Goal: Information Seeking & Learning: Find specific fact

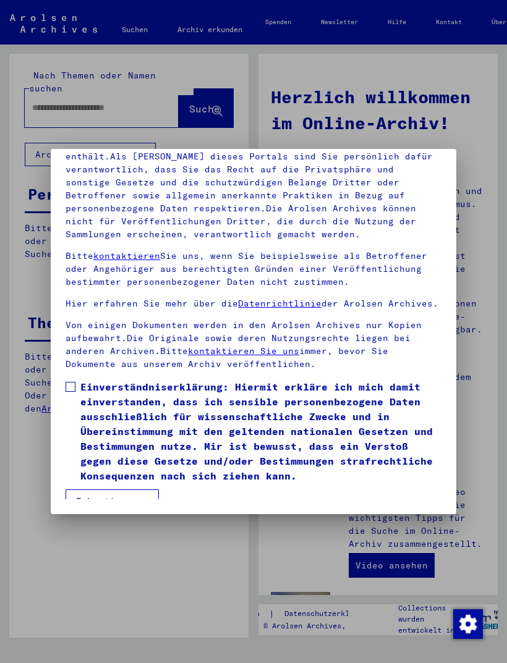
scroll to position [162, 0]
click at [83, 379] on span "Einverständniserklärung: Hiermit erkläre ich mich damit einverstanden, dass ich…" at bounding box center [260, 431] width 361 height 104
click at [128, 489] on button "Ich stimme zu" at bounding box center [111, 500] width 93 height 23
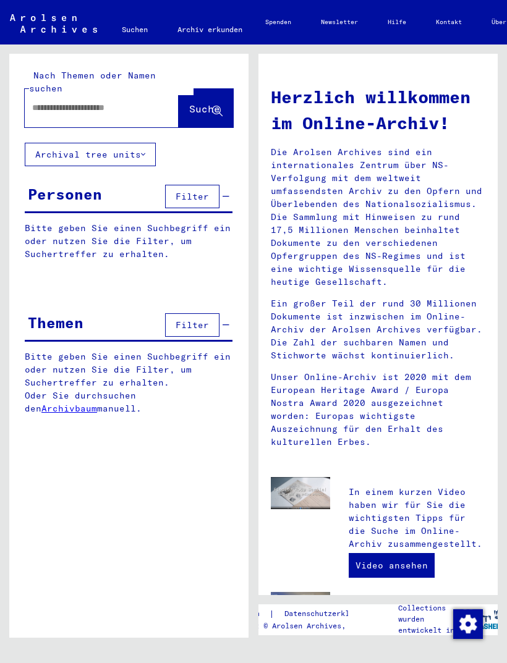
click at [77, 101] on input "text" at bounding box center [86, 107] width 109 height 13
type input "**********"
click at [200, 103] on span "Suche" at bounding box center [204, 109] width 31 height 12
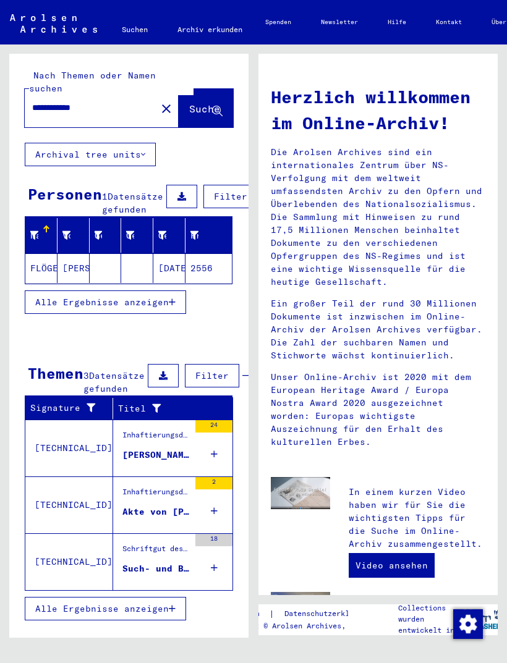
click at [175, 447] on div "Inhaftierungsdokumente > Lager und Ghettos > Konzentrationslager [GEOGRAPHIC_DA…" at bounding box center [155, 437] width 67 height 17
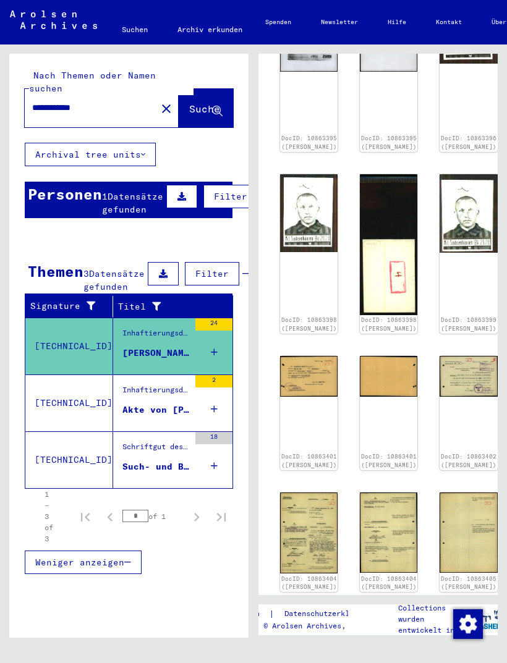
scroll to position [491, 14]
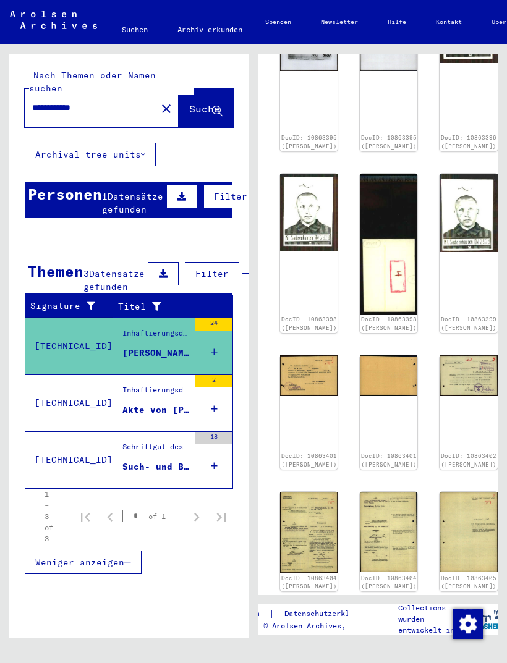
click at [167, 402] on div "Inhaftierungsdokumente > Lager und Ghettos > Konzentrationslager [GEOGRAPHIC_DA…" at bounding box center [155, 392] width 67 height 17
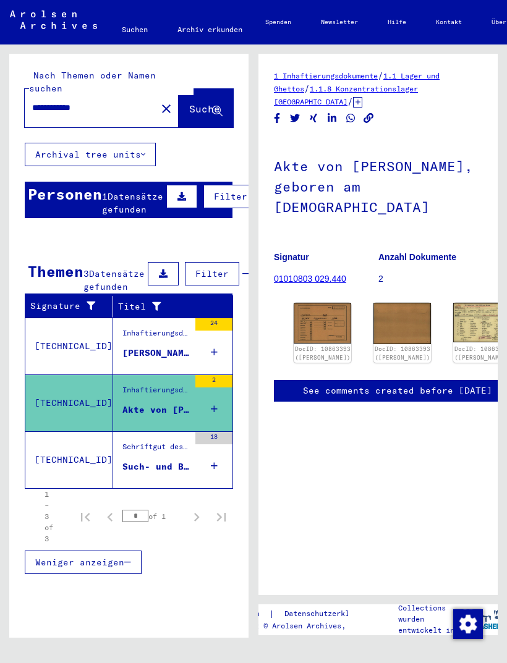
click at [174, 458] on div "Schriftgut des ITS und seiner Vorgänger > Bearbeitung von Anfragen > Fallbezoge…" at bounding box center [155, 449] width 67 height 17
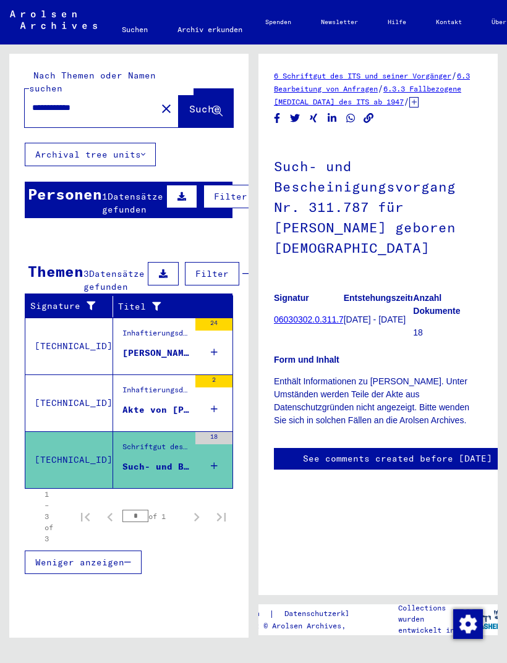
click at [172, 345] on div "Inhaftierungsdokumente > Lager und Ghettos > Konzentrationslager [GEOGRAPHIC_DA…" at bounding box center [155, 335] width 67 height 17
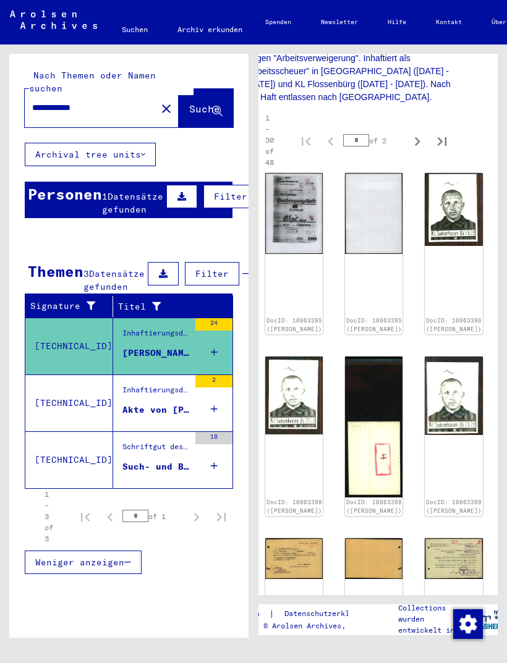
scroll to position [309, 22]
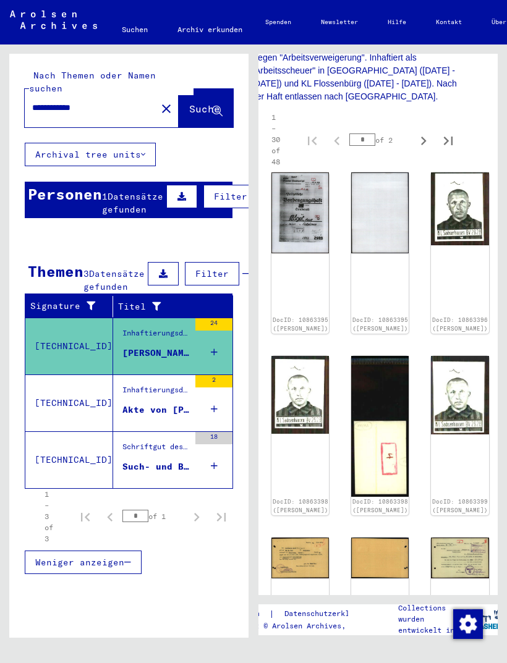
click at [427, 143] on icon "Next page" at bounding box center [423, 140] width 17 height 17
type input "*"
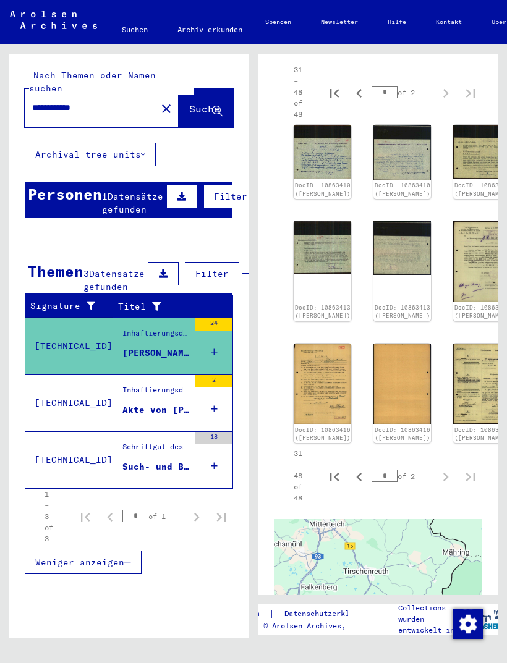
scroll to position [356, 0]
click at [366, 89] on icon "Previous page" at bounding box center [358, 93] width 17 height 17
type input "*"
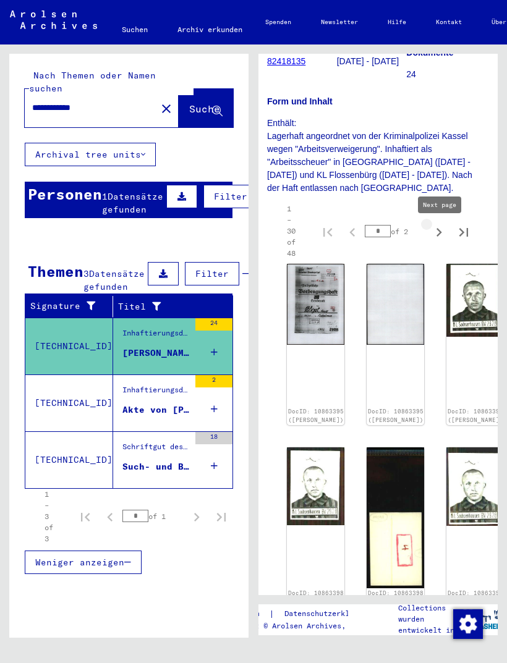
scroll to position [218, 7]
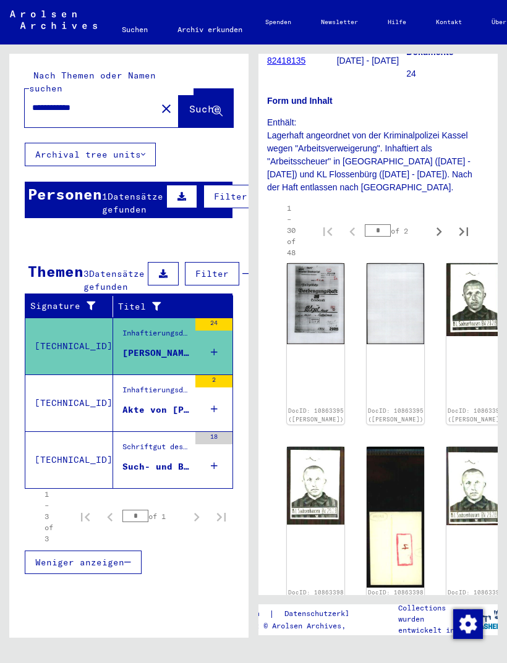
click at [308, 304] on img at bounding box center [315, 303] width 57 height 81
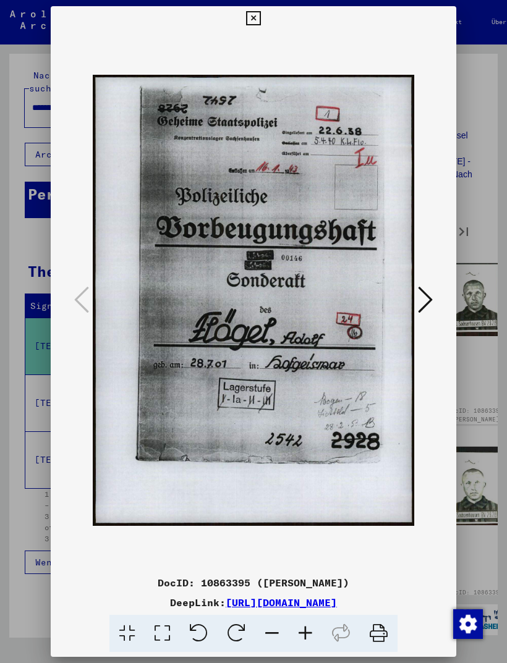
click at [431, 293] on icon at bounding box center [425, 300] width 15 height 30
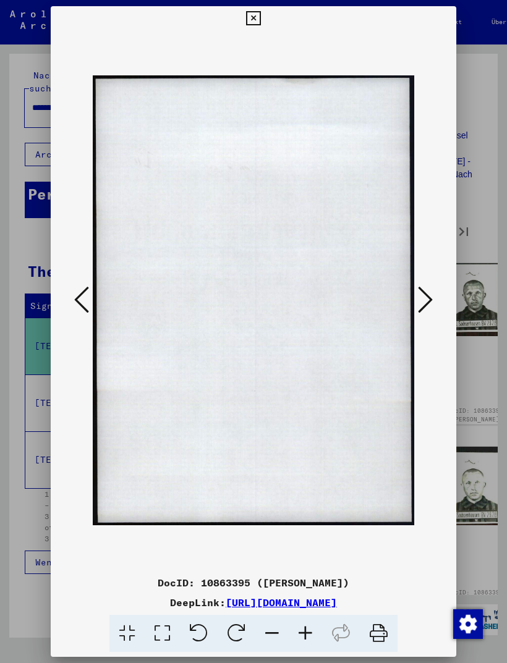
click at [428, 293] on icon at bounding box center [425, 300] width 15 height 30
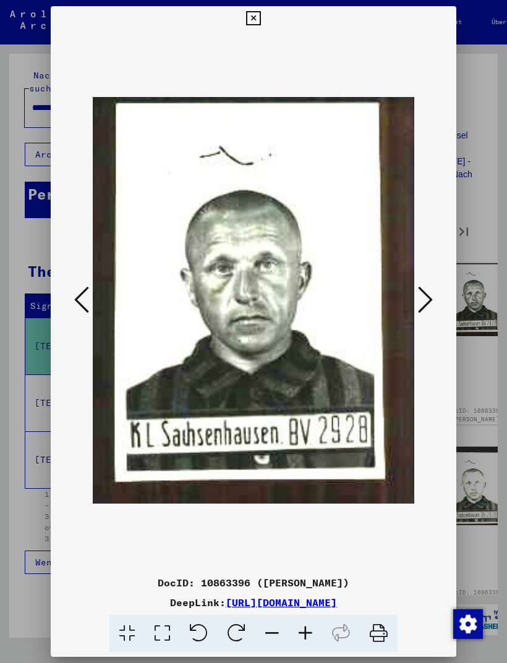
click at [429, 292] on icon at bounding box center [425, 300] width 15 height 30
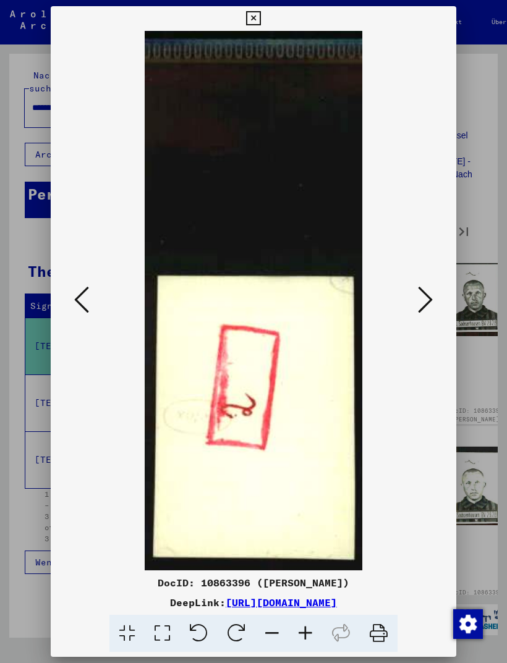
click at [431, 291] on icon at bounding box center [425, 300] width 15 height 30
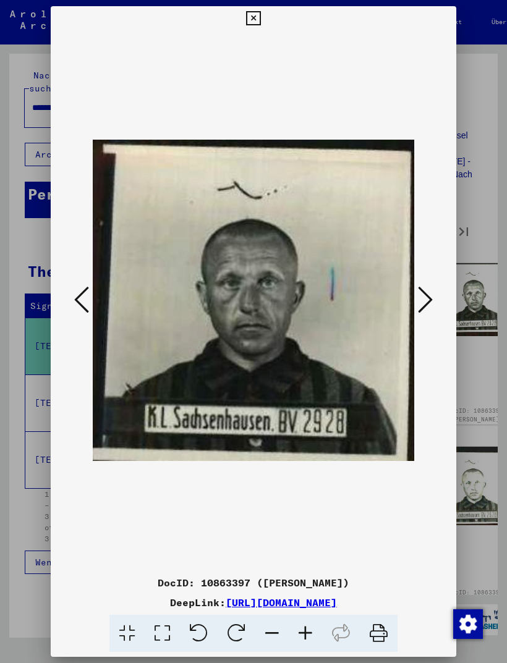
click at [426, 292] on icon at bounding box center [425, 300] width 15 height 30
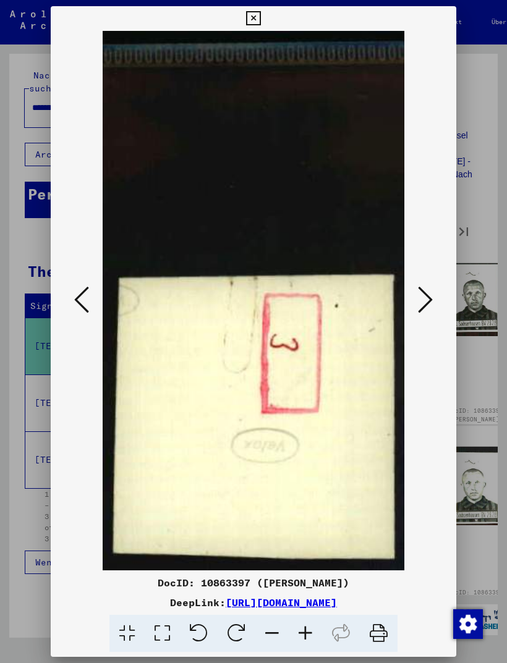
click at [422, 292] on icon at bounding box center [425, 300] width 15 height 30
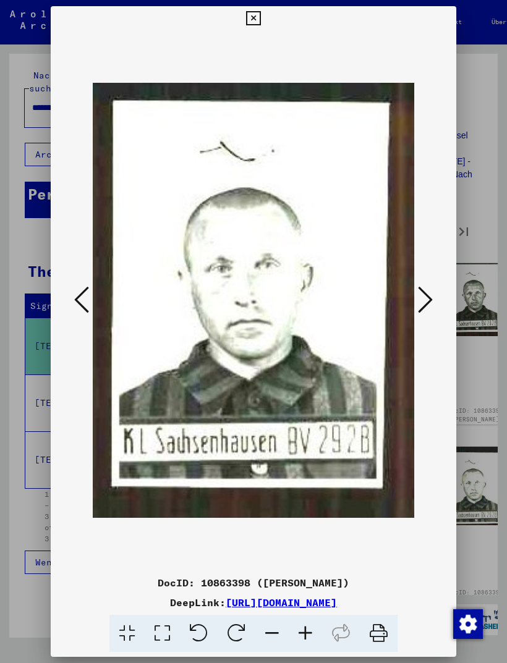
click at [424, 289] on icon at bounding box center [425, 300] width 15 height 30
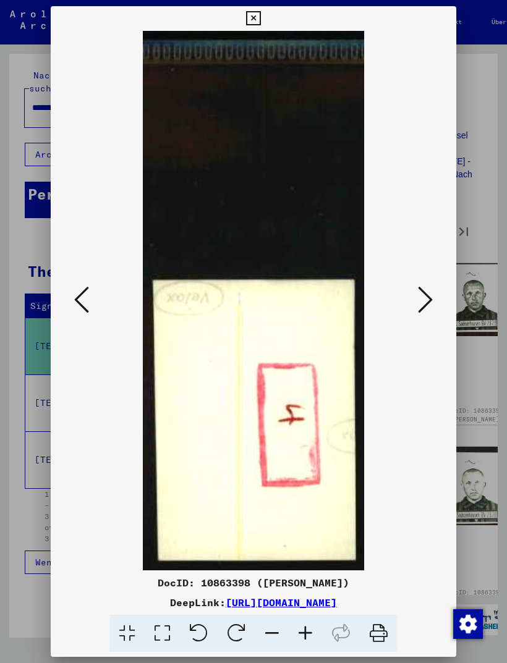
click at [425, 293] on icon at bounding box center [425, 300] width 15 height 30
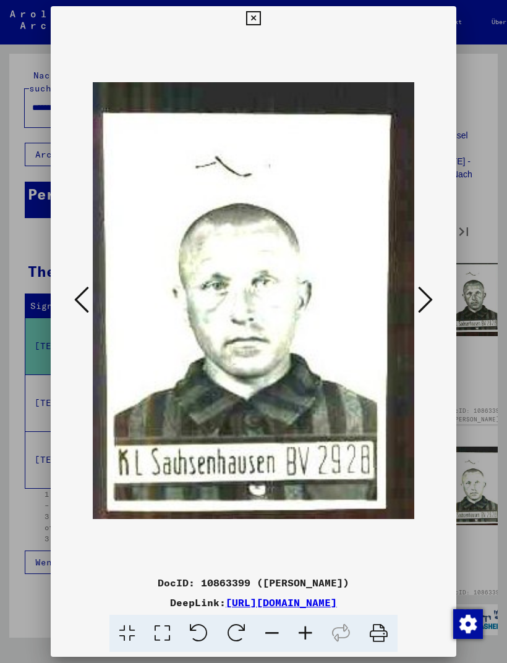
click at [426, 292] on icon at bounding box center [425, 300] width 15 height 30
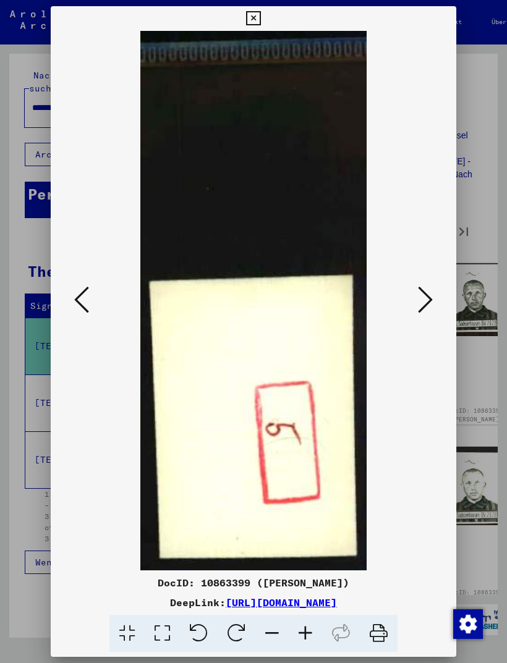
click at [425, 290] on icon at bounding box center [425, 300] width 15 height 30
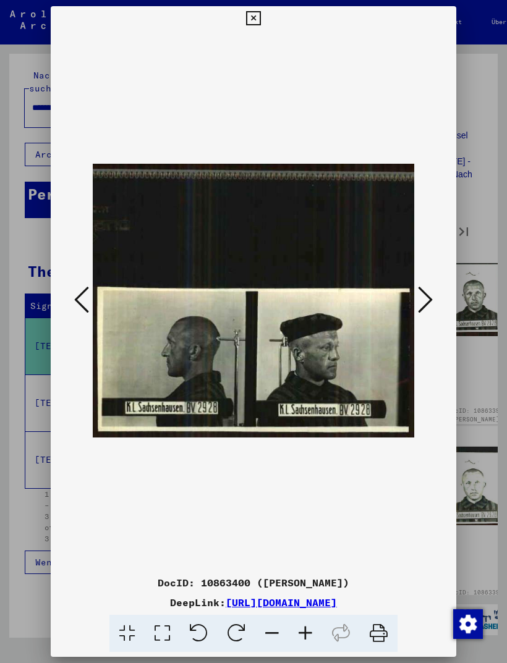
click at [428, 293] on icon at bounding box center [425, 300] width 15 height 30
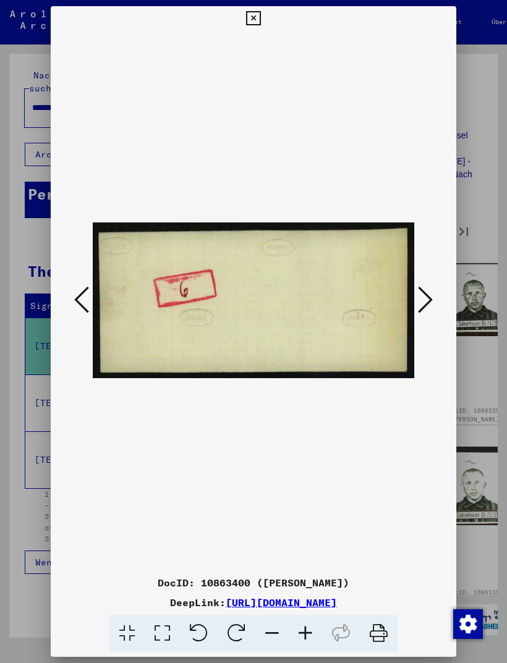
click at [428, 287] on icon at bounding box center [425, 300] width 15 height 30
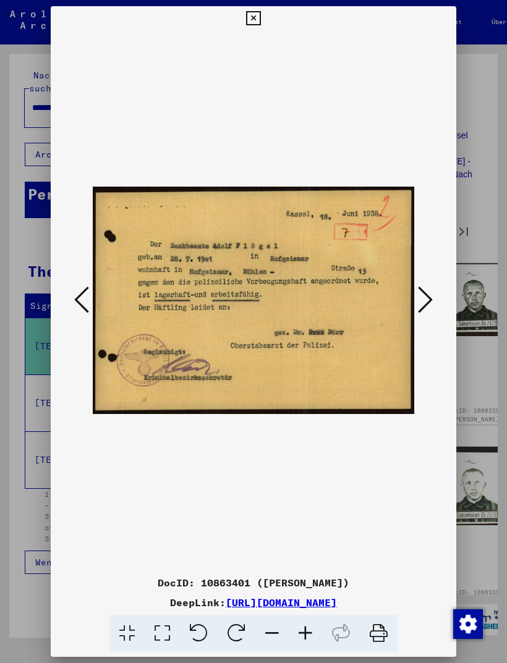
click at [430, 294] on icon at bounding box center [425, 300] width 15 height 30
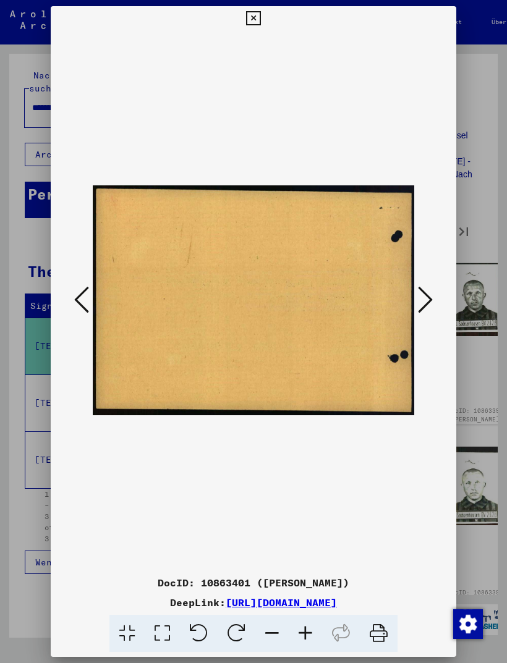
click at [434, 293] on button at bounding box center [425, 300] width 22 height 35
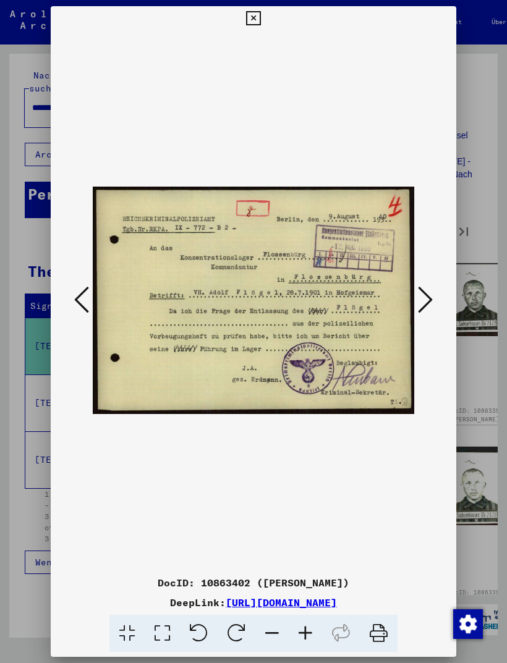
click at [428, 292] on icon at bounding box center [425, 300] width 15 height 30
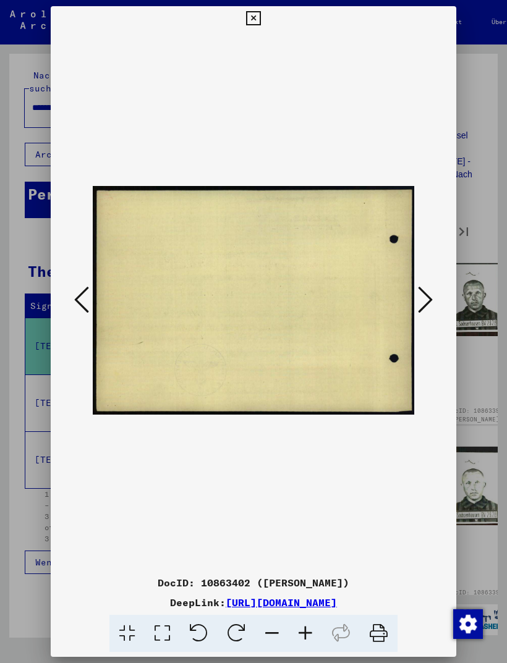
click at [428, 289] on icon at bounding box center [425, 300] width 15 height 30
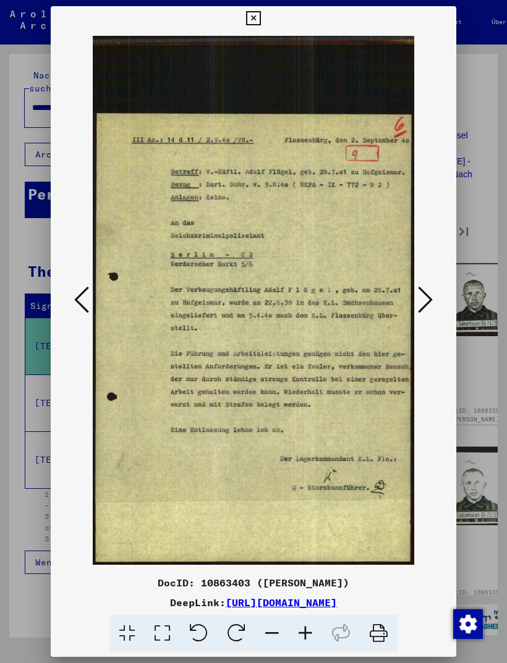
click at [429, 295] on icon at bounding box center [425, 300] width 15 height 30
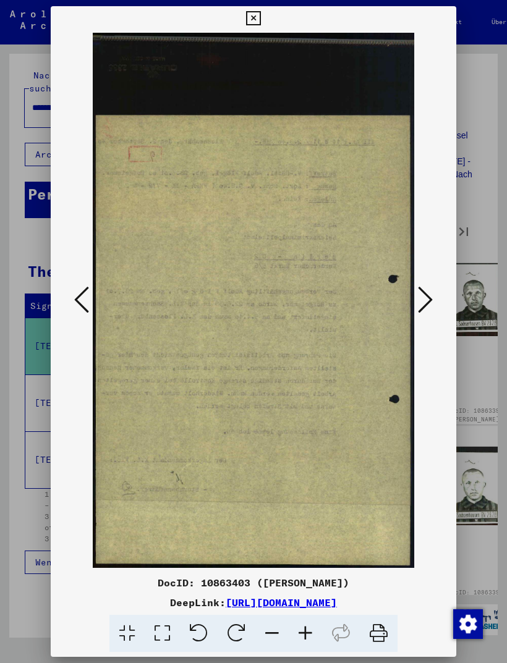
click at [426, 289] on icon at bounding box center [425, 300] width 15 height 30
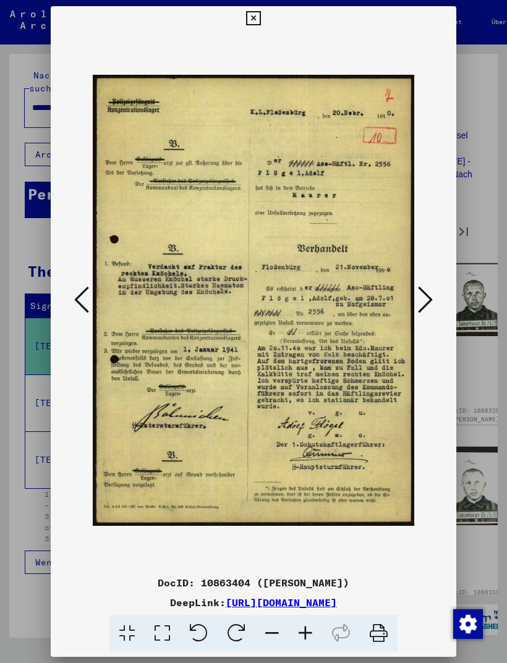
click at [425, 285] on icon at bounding box center [425, 300] width 15 height 30
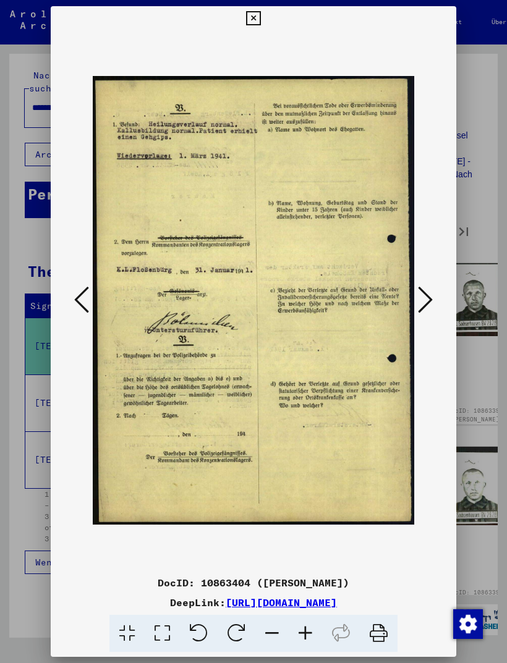
click at [426, 292] on icon at bounding box center [425, 300] width 15 height 30
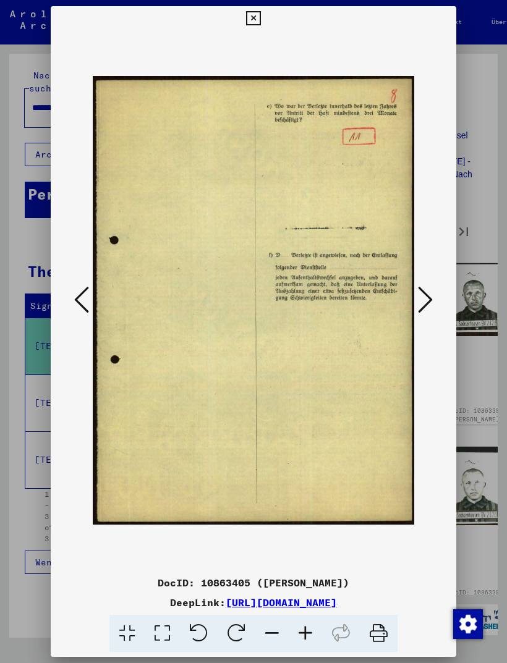
click at [424, 288] on icon at bounding box center [425, 300] width 15 height 30
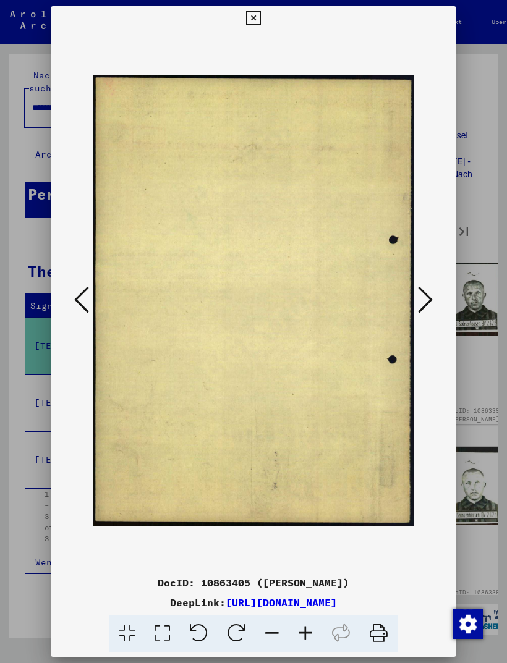
click at [422, 289] on icon at bounding box center [425, 300] width 15 height 30
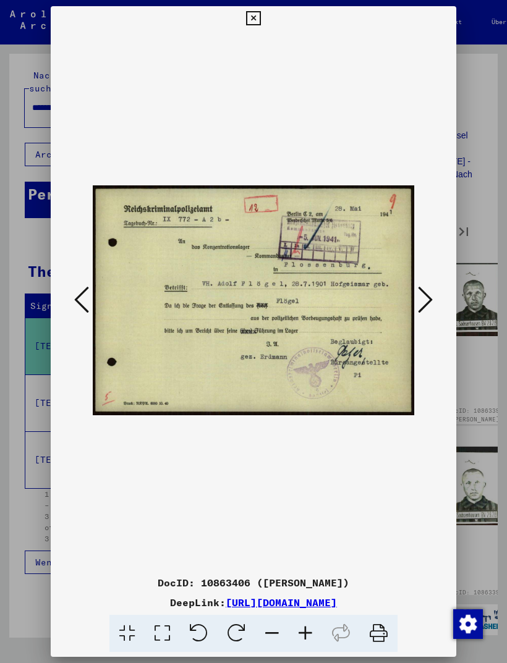
click at [428, 292] on icon at bounding box center [425, 300] width 15 height 30
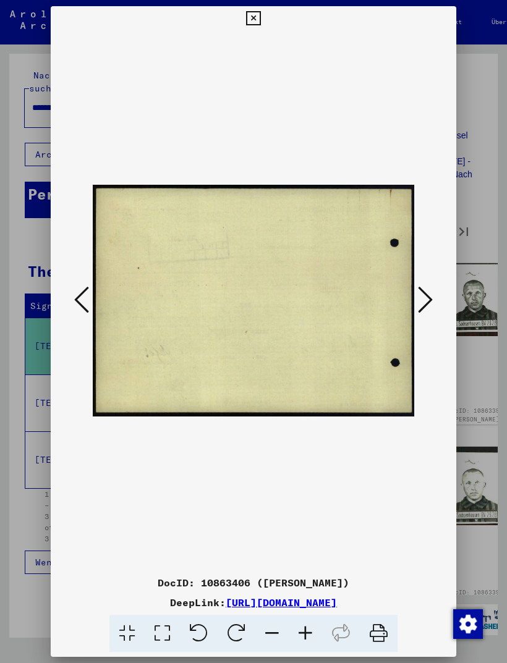
click at [426, 292] on icon at bounding box center [425, 300] width 15 height 30
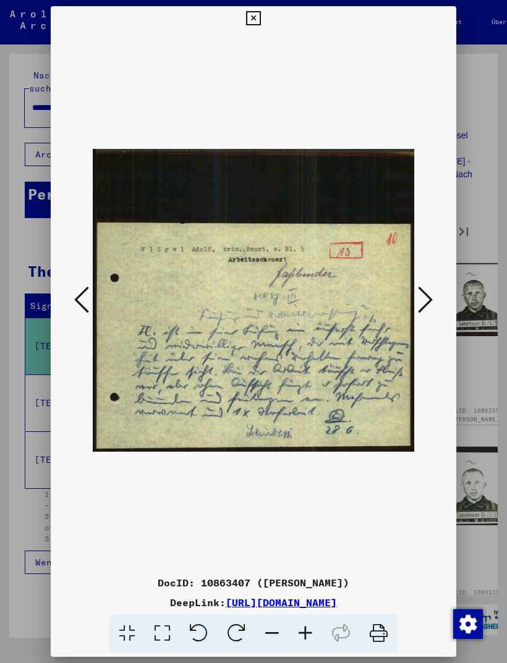
click at [424, 293] on icon at bounding box center [425, 300] width 15 height 30
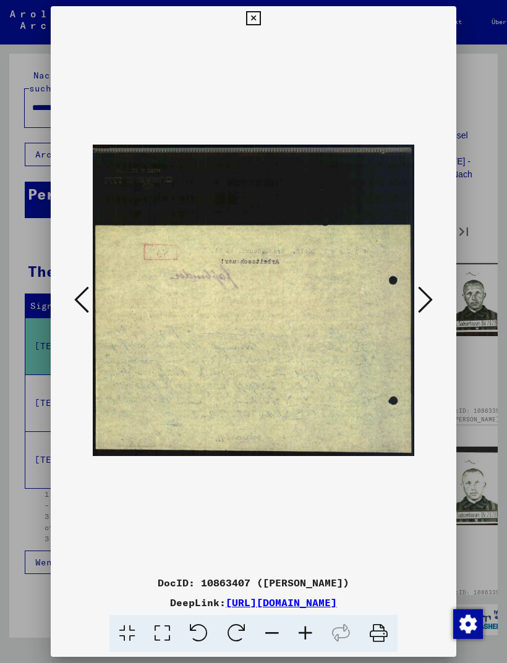
click at [428, 289] on icon at bounding box center [425, 300] width 15 height 30
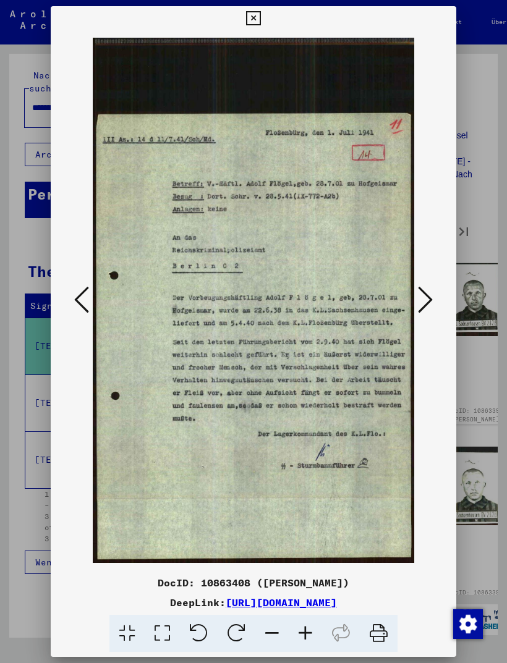
click at [429, 291] on icon at bounding box center [425, 300] width 15 height 30
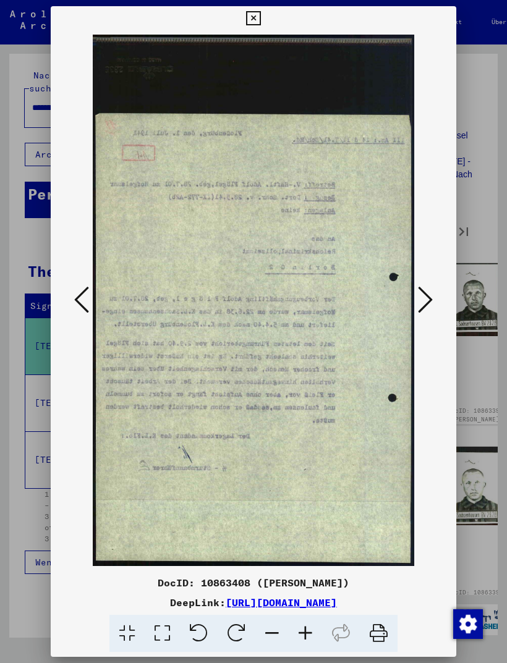
click at [427, 292] on icon at bounding box center [425, 300] width 15 height 30
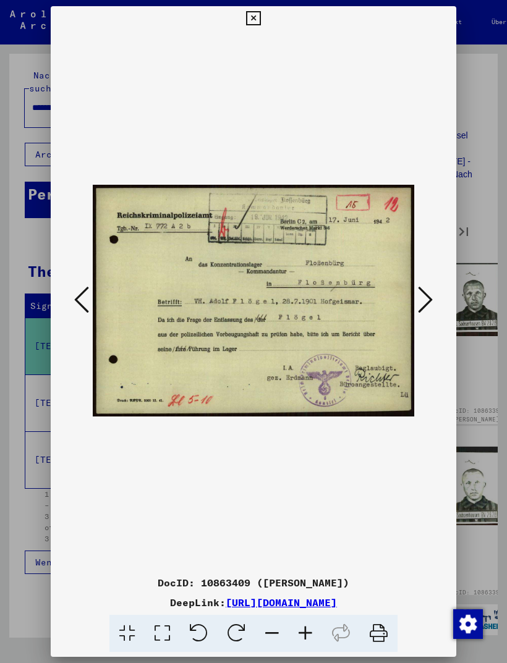
click at [425, 290] on icon at bounding box center [425, 300] width 15 height 30
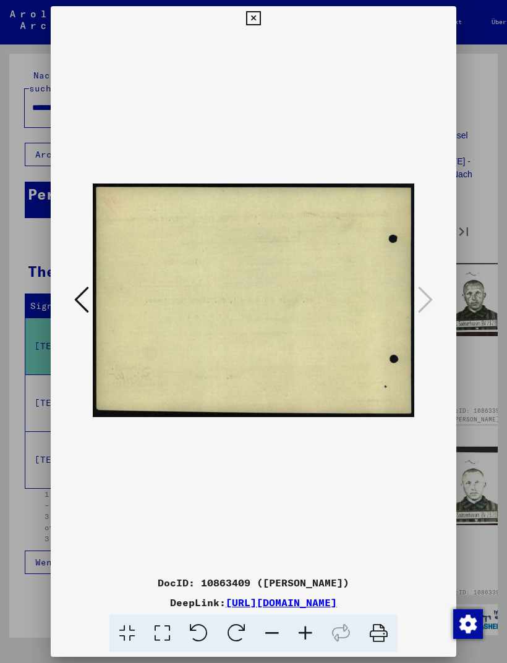
click at [264, 13] on button at bounding box center [253, 18] width 22 height 25
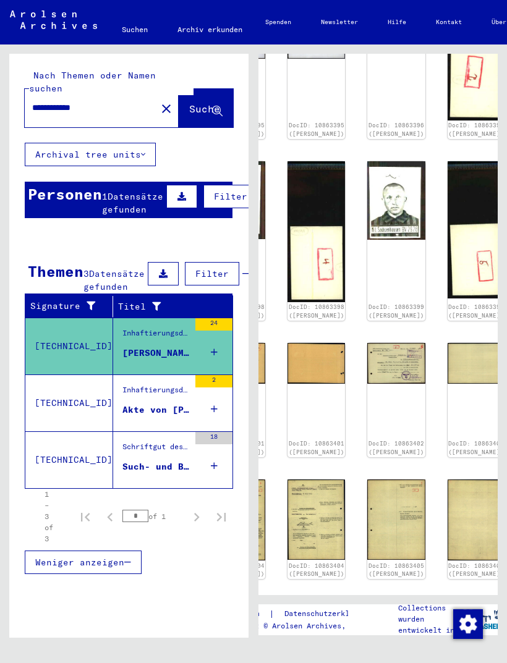
scroll to position [504, 86]
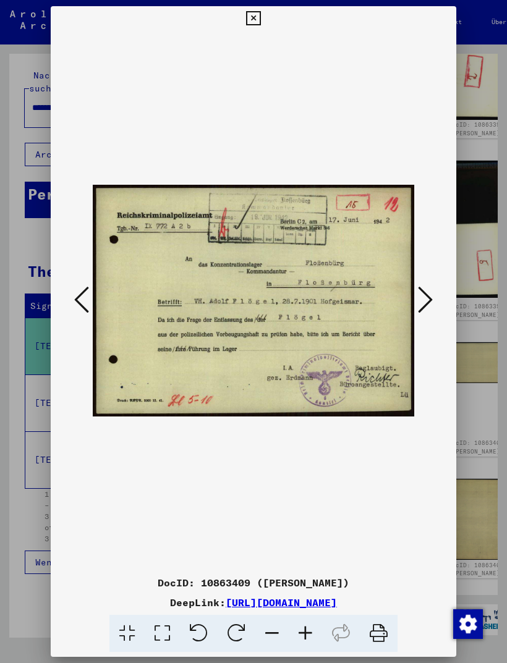
click at [427, 292] on icon at bounding box center [425, 300] width 15 height 30
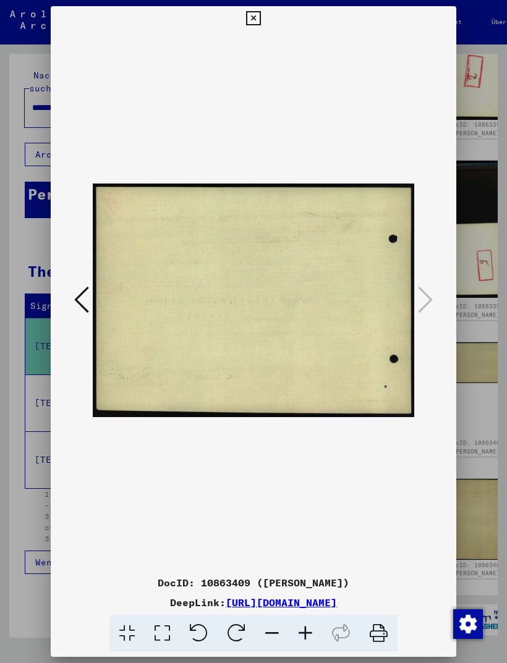
click at [260, 11] on icon at bounding box center [253, 18] width 14 height 15
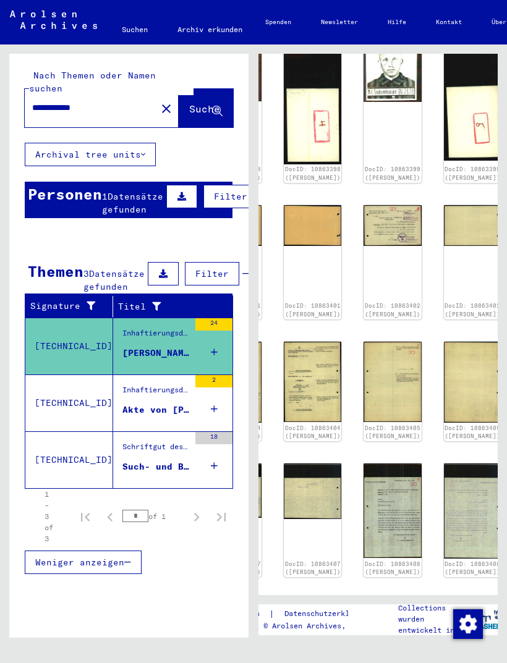
scroll to position [642, 90]
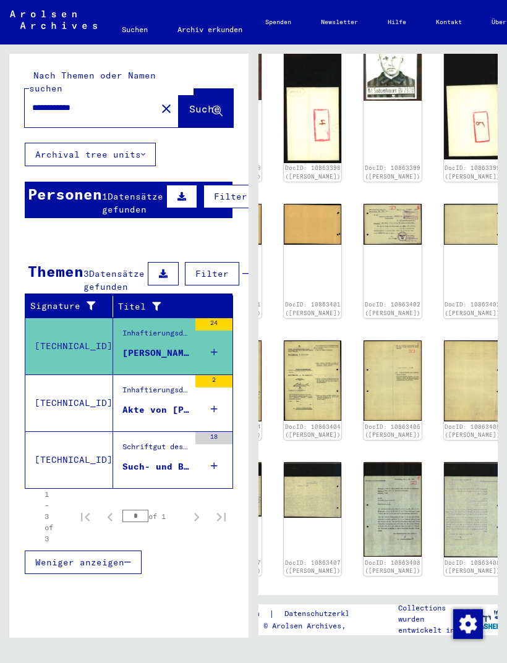
click at [362, 601] on icon "Next page" at bounding box center [355, 609] width 17 height 17
type input "*"
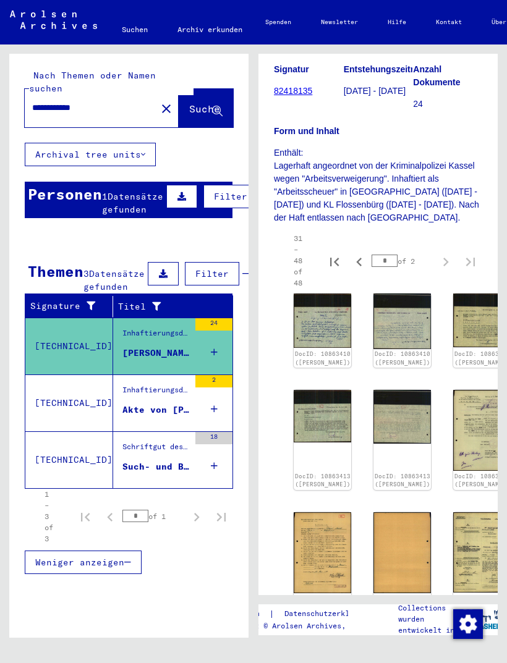
scroll to position [198, 4]
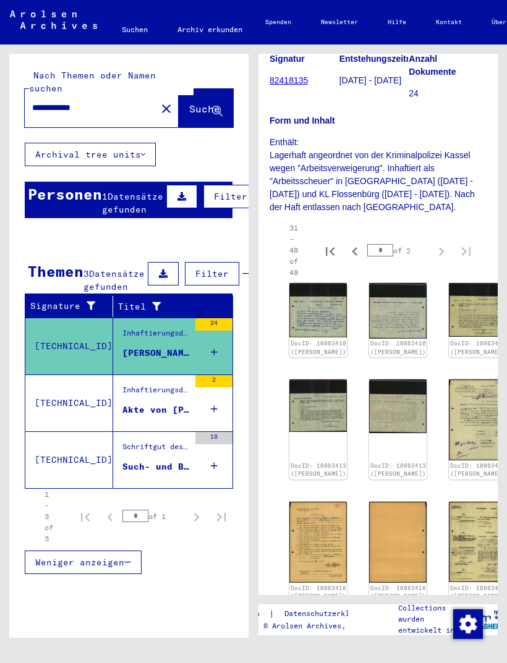
click at [311, 301] on img at bounding box center [317, 310] width 57 height 54
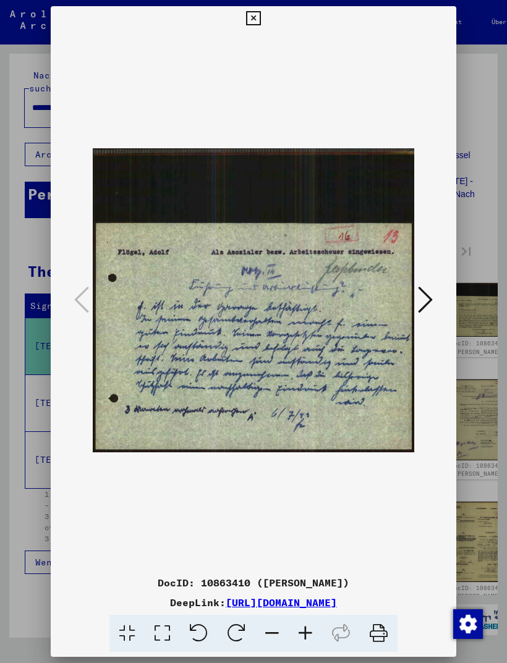
click at [298, 175] on img at bounding box center [253, 300] width 321 height 539
click at [304, 116] on img at bounding box center [253, 300] width 321 height 539
click at [313, 114] on img at bounding box center [253, 300] width 321 height 539
click at [295, 161] on img at bounding box center [253, 300] width 321 height 539
click at [292, 174] on img at bounding box center [253, 300] width 321 height 539
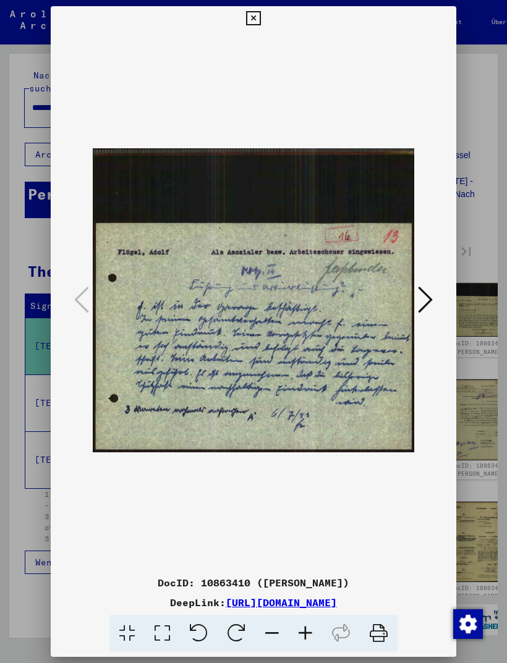
click at [428, 298] on icon at bounding box center [425, 300] width 15 height 30
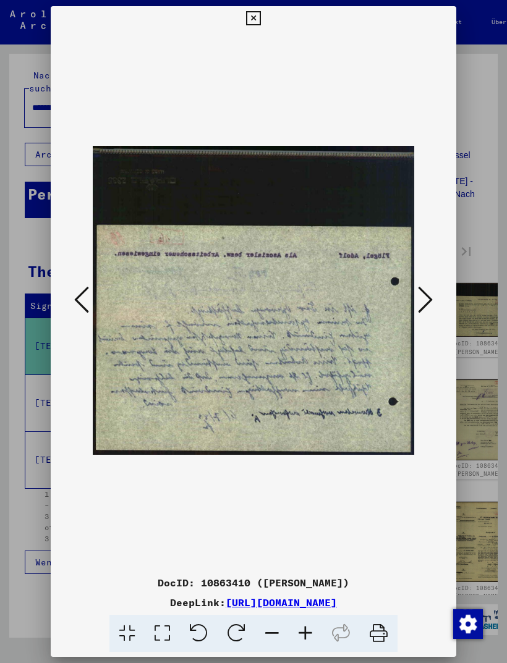
click at [430, 296] on icon at bounding box center [425, 300] width 15 height 30
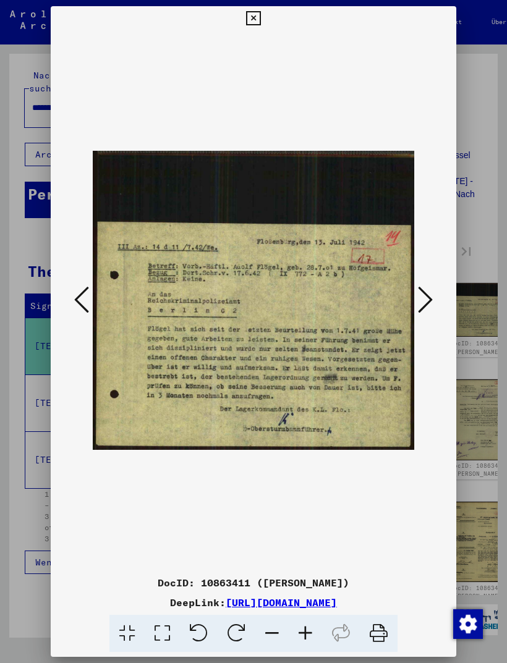
click at [339, 295] on img at bounding box center [253, 300] width 321 height 539
click at [309, 168] on img at bounding box center [253, 300] width 321 height 539
click at [308, 159] on img at bounding box center [253, 300] width 321 height 539
click at [431, 290] on icon at bounding box center [425, 300] width 15 height 30
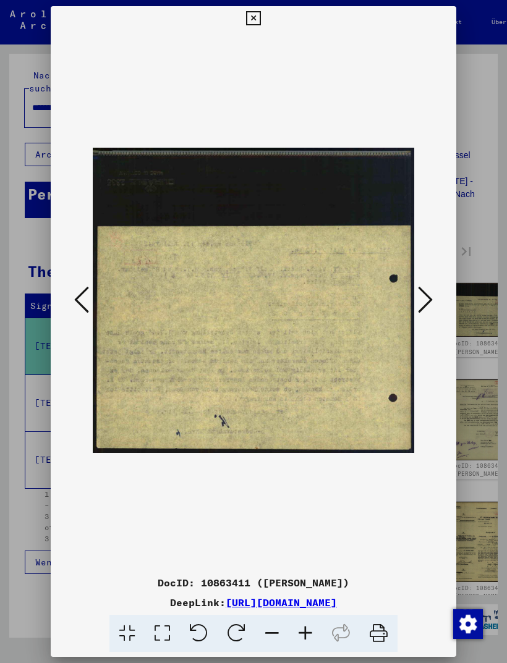
click at [430, 292] on icon at bounding box center [425, 300] width 15 height 30
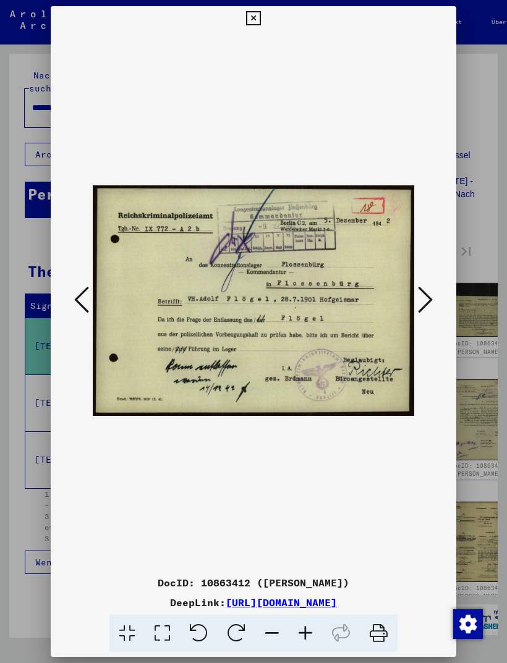
click at [430, 293] on icon at bounding box center [425, 300] width 15 height 30
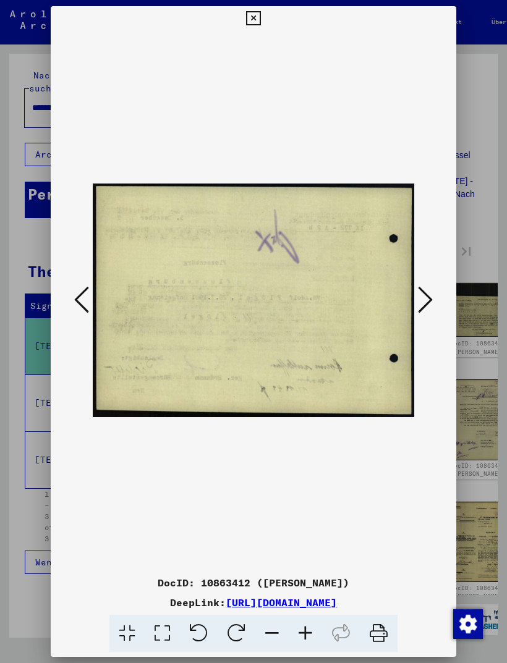
click at [432, 293] on icon at bounding box center [425, 300] width 15 height 30
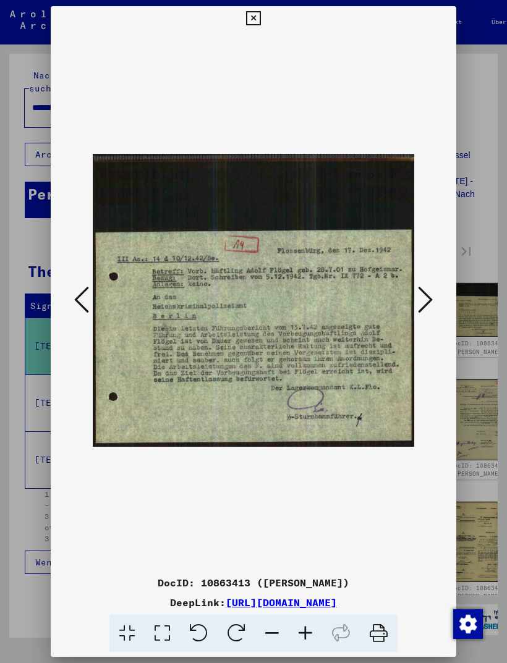
click at [427, 295] on icon at bounding box center [425, 300] width 15 height 30
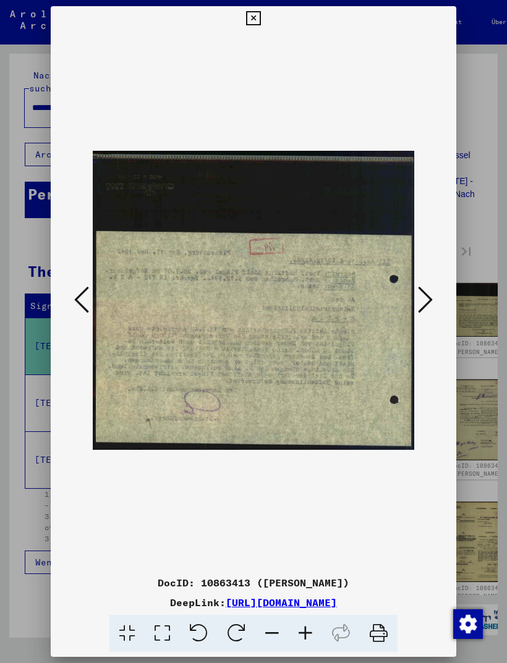
click at [431, 295] on icon at bounding box center [425, 300] width 15 height 30
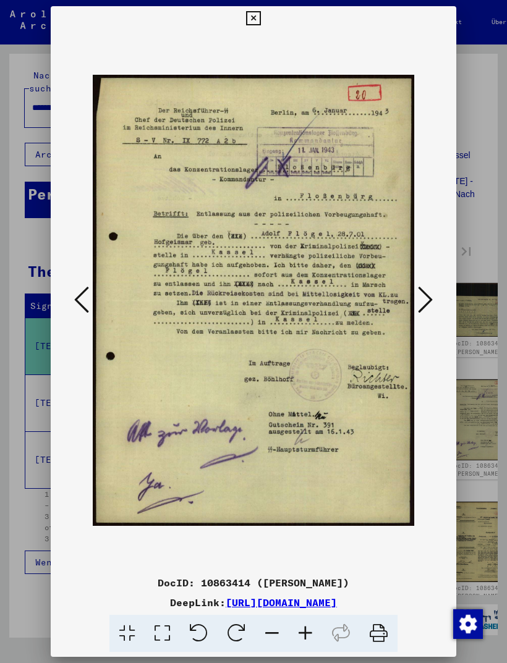
click at [428, 295] on icon at bounding box center [425, 300] width 15 height 30
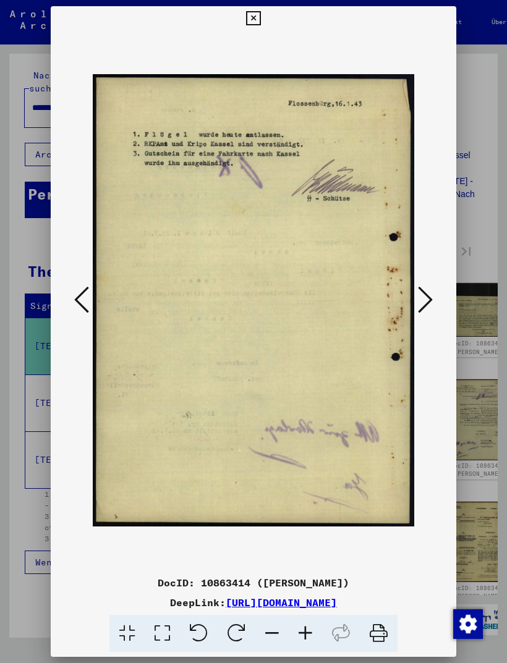
click at [427, 295] on icon at bounding box center [425, 300] width 15 height 30
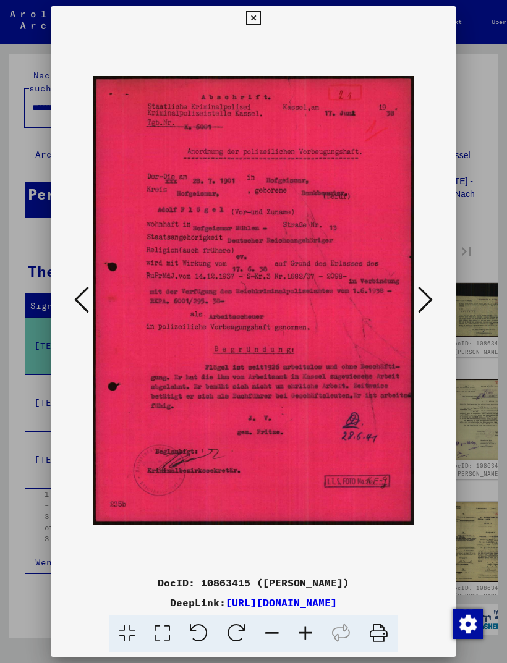
click at [430, 298] on icon at bounding box center [425, 300] width 15 height 30
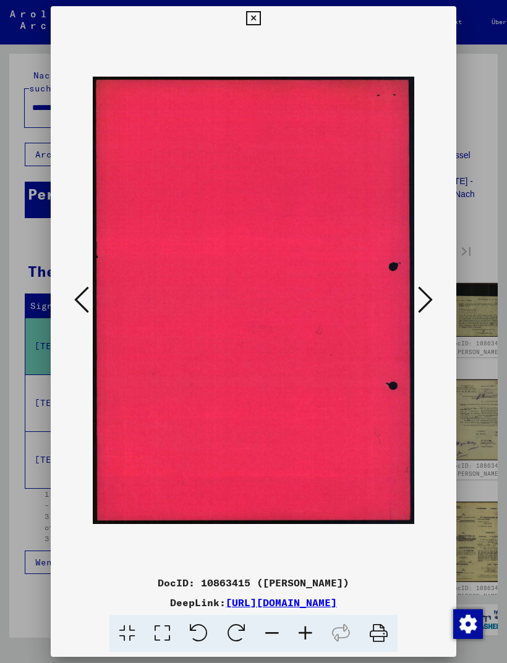
click at [429, 295] on icon at bounding box center [425, 300] width 15 height 30
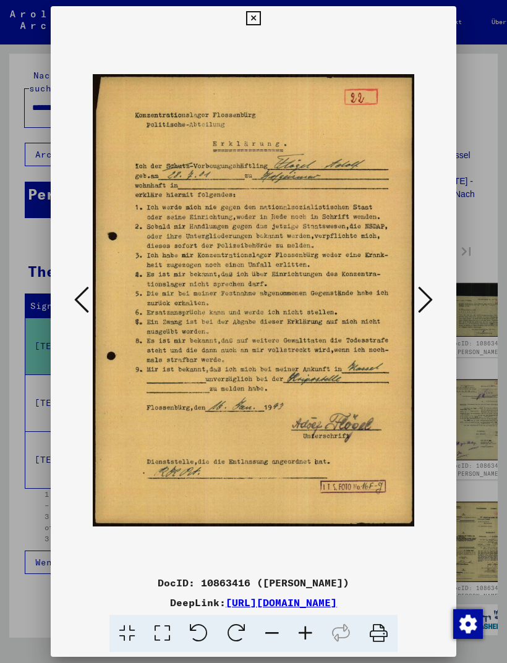
click at [432, 295] on icon at bounding box center [425, 300] width 15 height 30
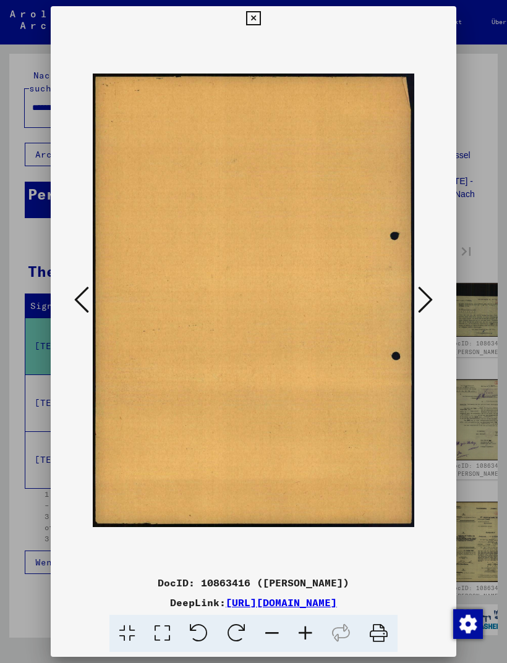
click at [430, 295] on icon at bounding box center [425, 300] width 15 height 30
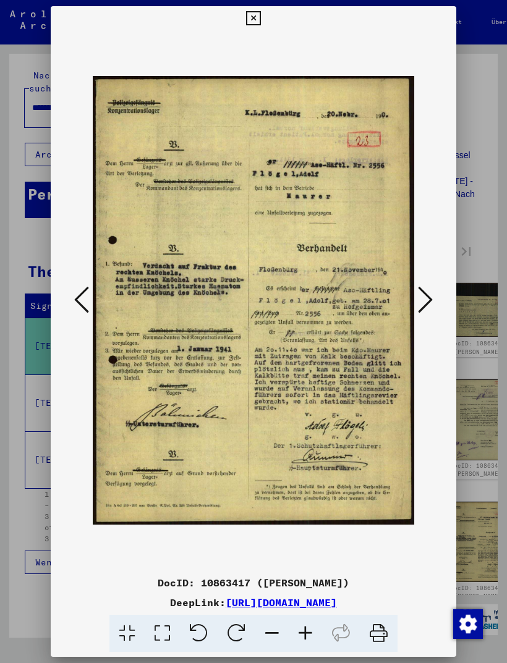
click at [431, 295] on icon at bounding box center [425, 300] width 15 height 30
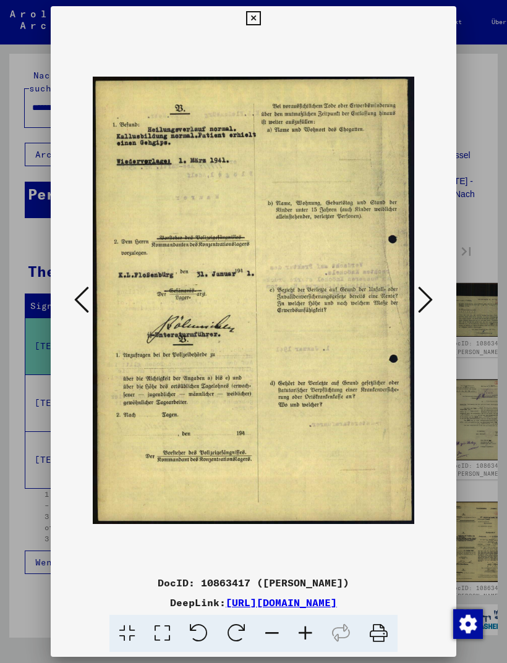
click at [428, 299] on icon at bounding box center [425, 300] width 15 height 30
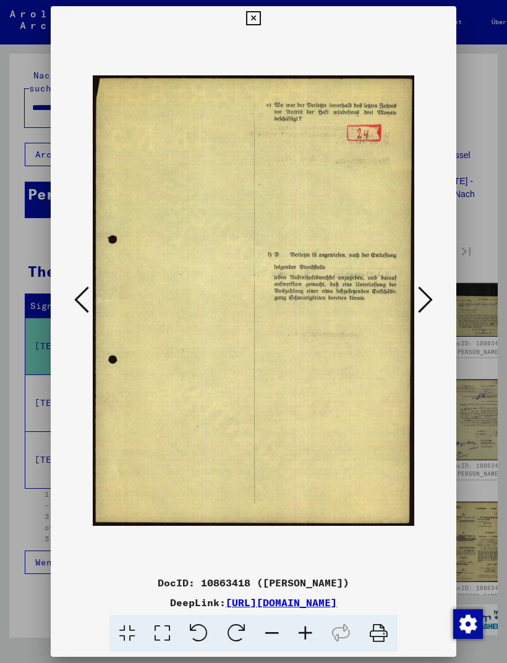
click at [425, 291] on icon at bounding box center [425, 300] width 15 height 30
